Goal: Navigation & Orientation: Find specific page/section

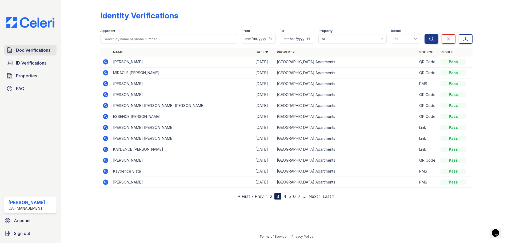
click at [46, 48] on span "Doc Verifications" at bounding box center [33, 50] width 34 height 6
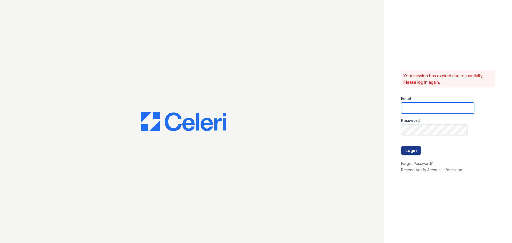
click at [416, 105] on input "email" at bounding box center [437, 107] width 73 height 11
type input "pennstation1@cafmanagement.com"
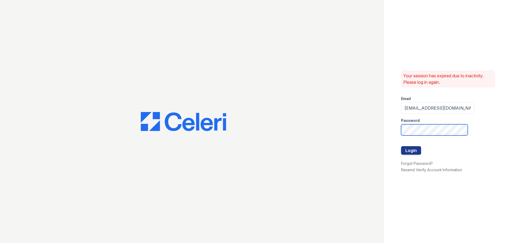
click at [401, 146] on button "Login" at bounding box center [411, 150] width 20 height 9
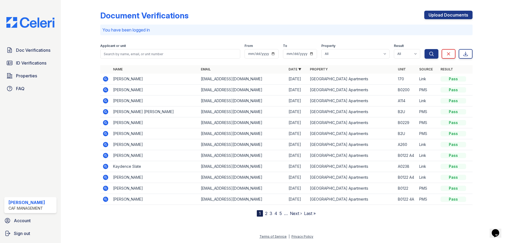
click at [267, 214] on link "2" at bounding box center [266, 213] width 2 height 5
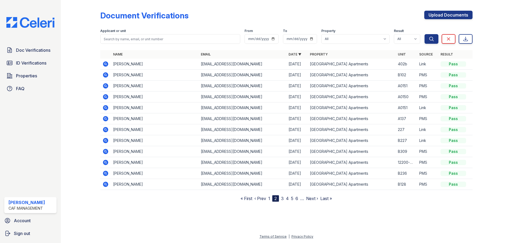
click at [283, 200] on link "3" at bounding box center [282, 198] width 3 height 5
click at [286, 198] on link "4" at bounding box center [284, 198] width 3 height 5
click at [264, 197] on link "1" at bounding box center [264, 198] width 2 height 5
